Goal: Task Accomplishment & Management: Complete application form

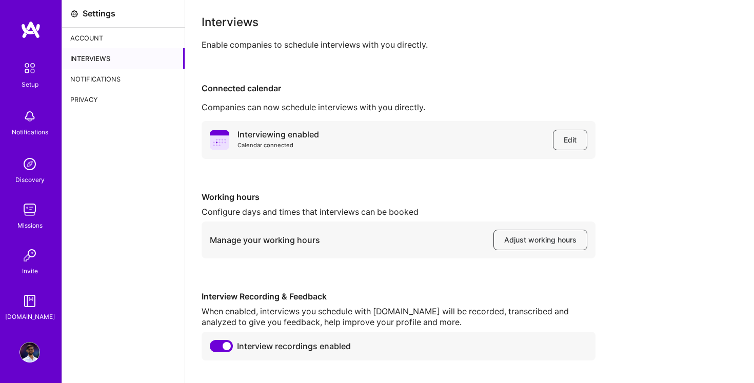
scroll to position [27, 0]
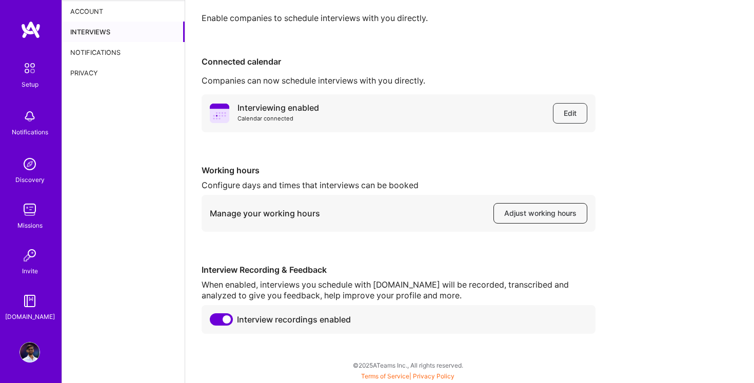
click at [527, 213] on span "Adjust working hours" at bounding box center [540, 213] width 72 height 10
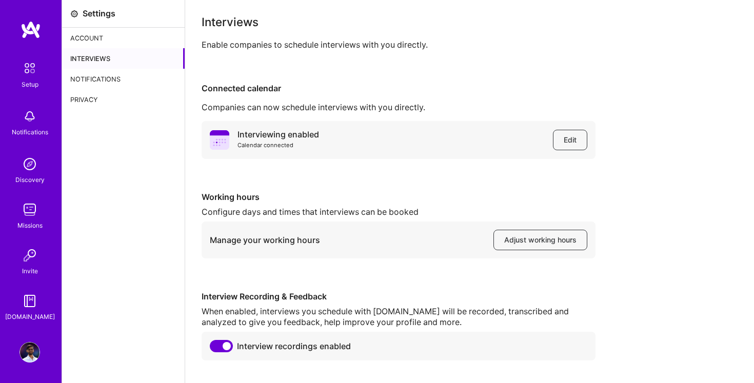
click at [150, 82] on div "Notifications" at bounding box center [123, 79] width 123 height 21
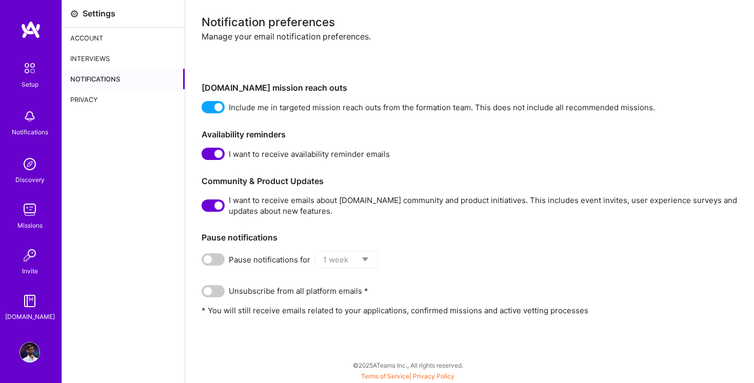
click at [123, 87] on div "Notifications" at bounding box center [123, 79] width 123 height 21
click at [113, 93] on div "Privacy" at bounding box center [123, 99] width 123 height 21
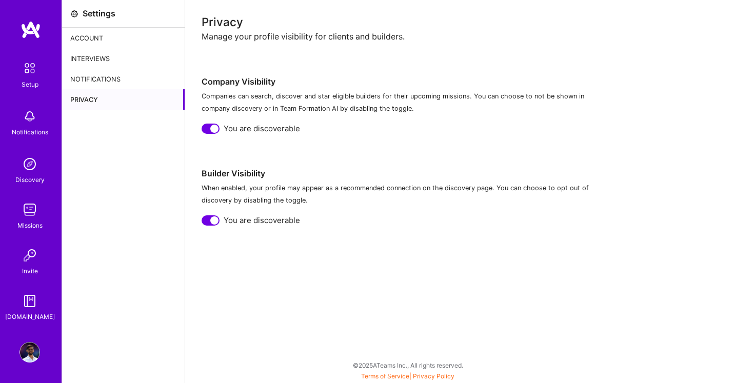
click at [26, 263] on img at bounding box center [29, 255] width 21 height 21
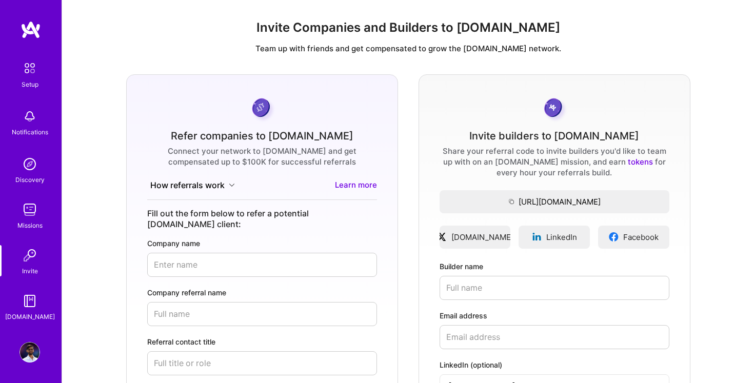
click at [198, 185] on button "How referrals work" at bounding box center [192, 186] width 91 height 12
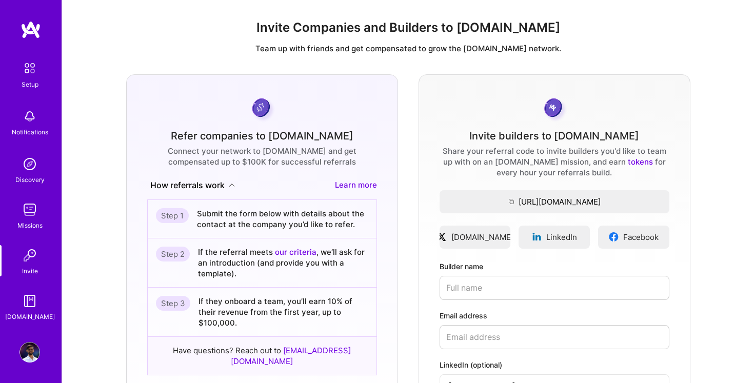
click at [198, 185] on button "How referrals work" at bounding box center [192, 186] width 91 height 12
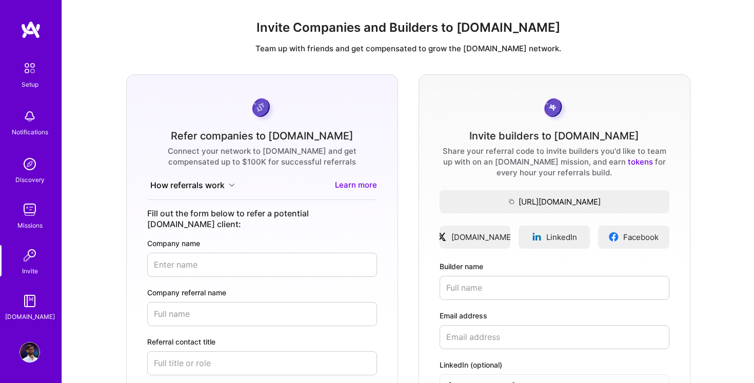
click at [38, 223] on div "Missions" at bounding box center [29, 225] width 25 height 11
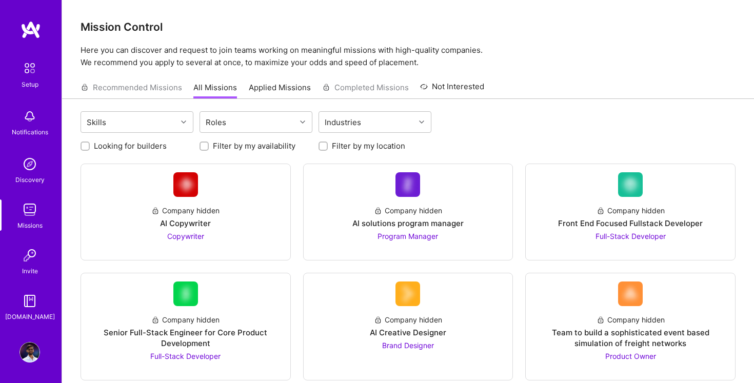
click at [34, 170] on img at bounding box center [29, 164] width 21 height 21
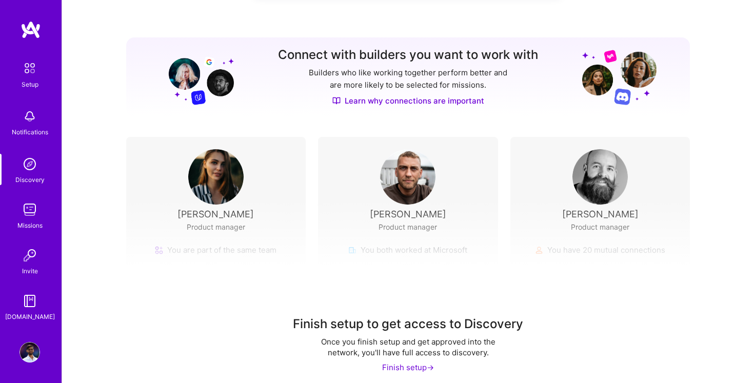
scroll to position [107, 0]
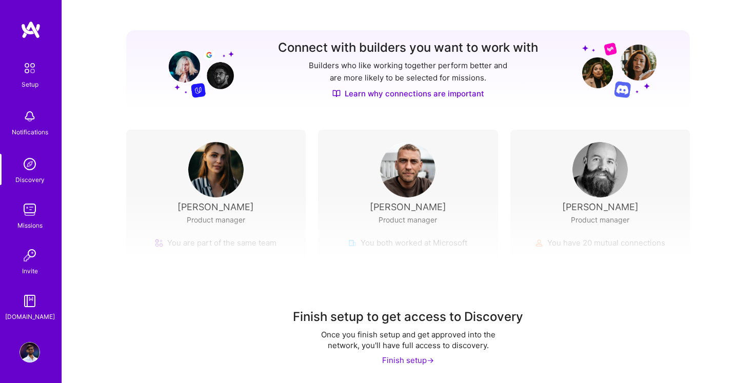
click at [393, 360] on div "Finish setup ->" at bounding box center [408, 360] width 52 height 11
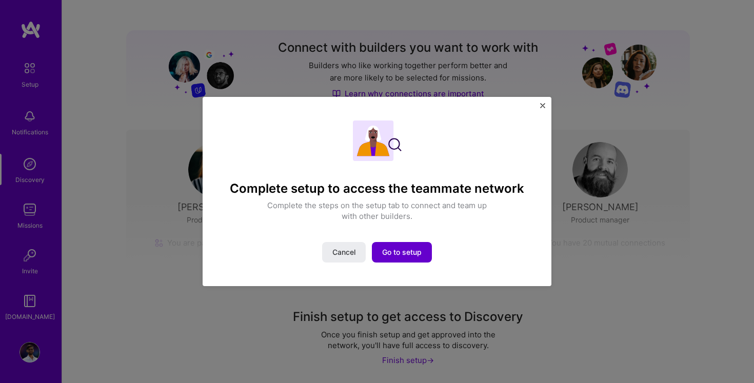
click at [406, 253] on span "Go to setup" at bounding box center [401, 252] width 39 height 10
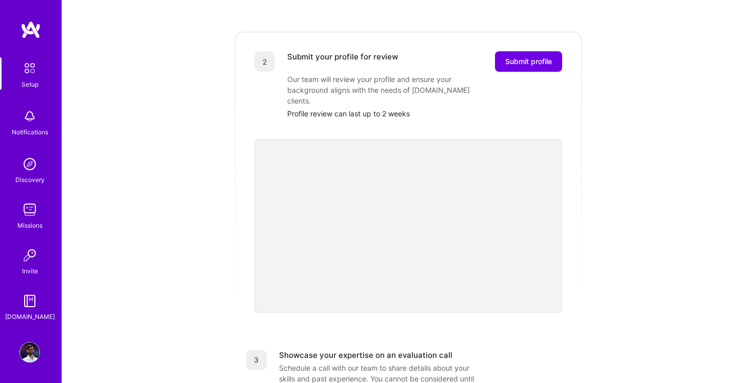
scroll to position [190, 0]
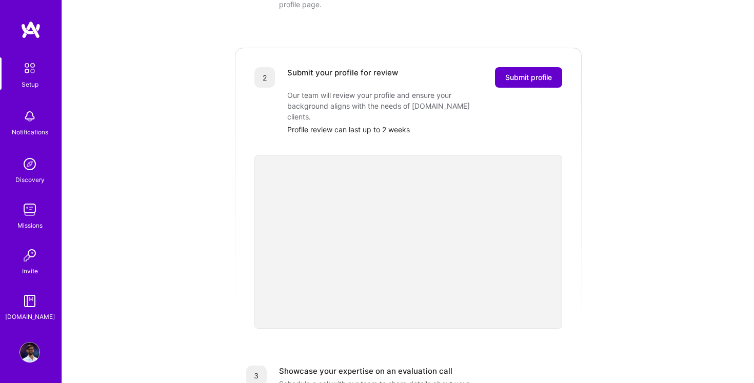
click at [518, 72] on span "Submit profile" at bounding box center [528, 77] width 47 height 10
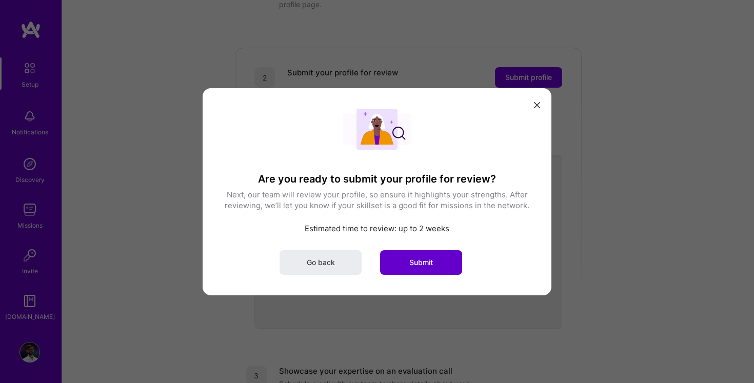
click at [406, 261] on button "Submit" at bounding box center [421, 262] width 82 height 25
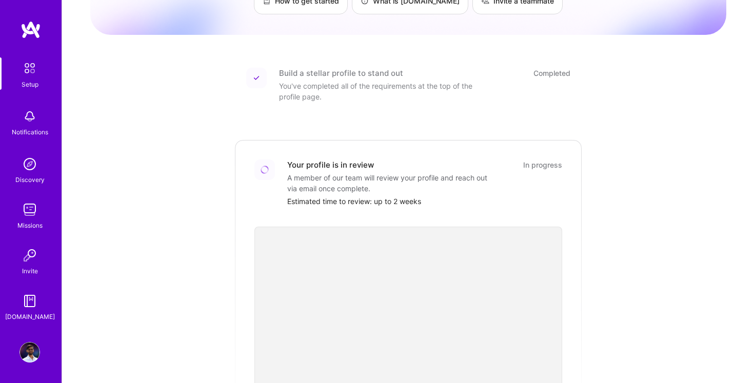
scroll to position [0, 0]
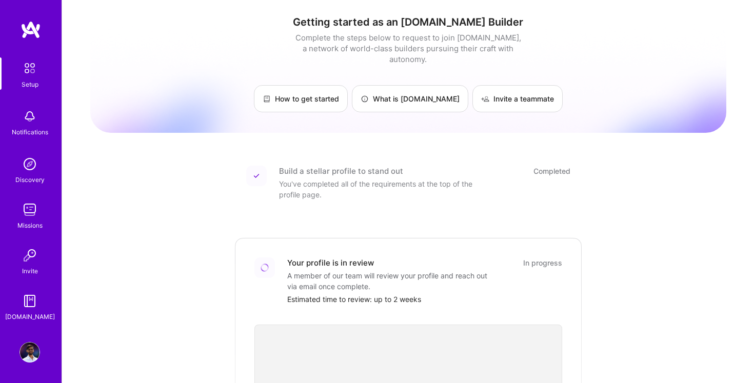
click at [30, 161] on img at bounding box center [29, 164] width 21 height 21
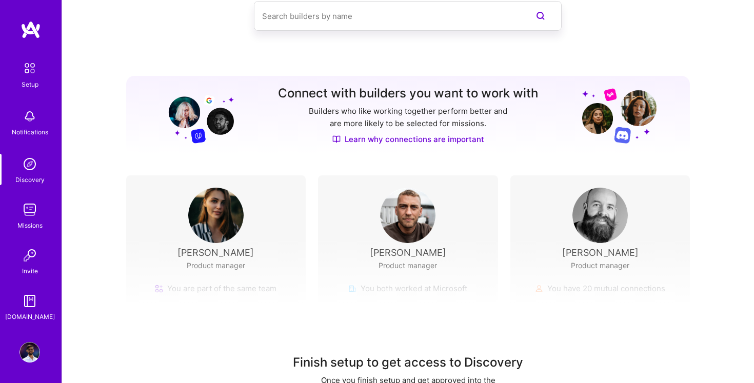
scroll to position [107, 0]
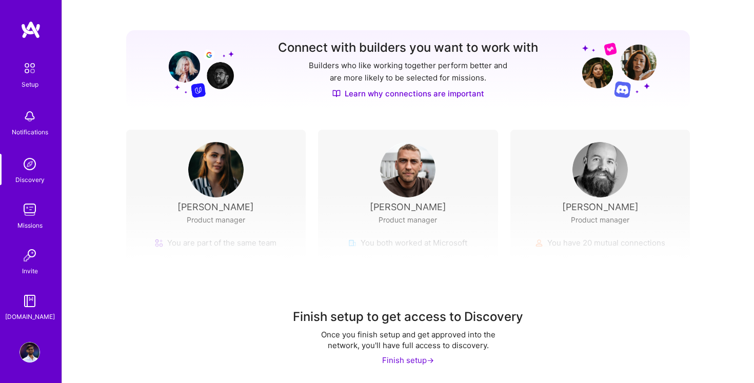
click at [393, 363] on div "Finish setup ->" at bounding box center [408, 360] width 52 height 11
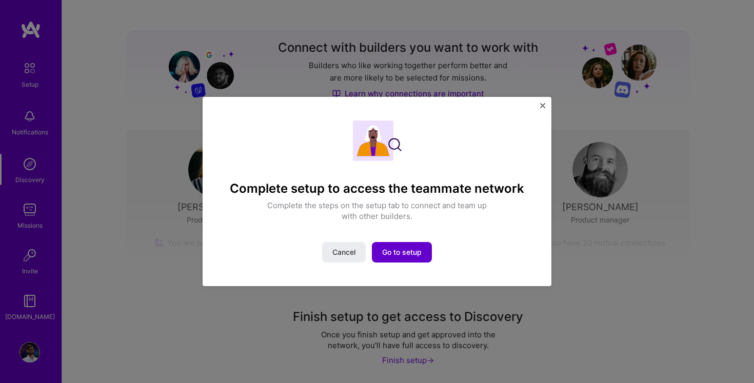
click at [391, 250] on span "Go to setup" at bounding box center [401, 252] width 39 height 10
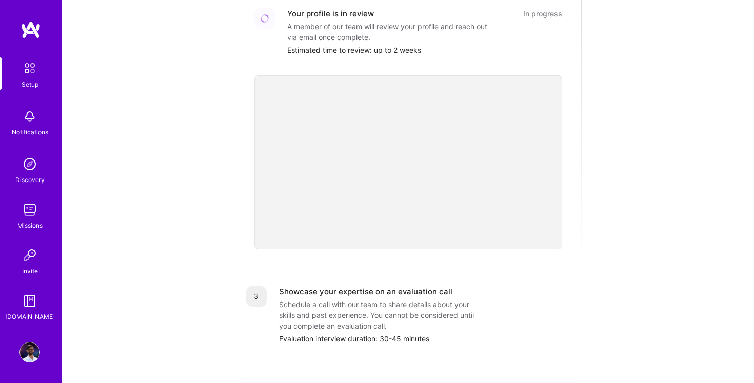
scroll to position [363, 0]
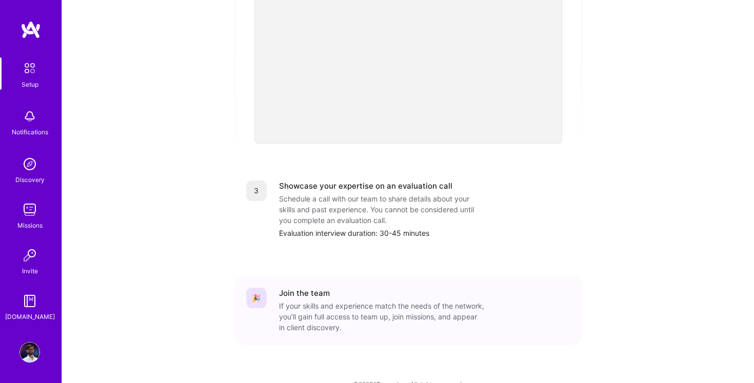
scroll to position [363, 0]
